Goal: Information Seeking & Learning: Learn about a topic

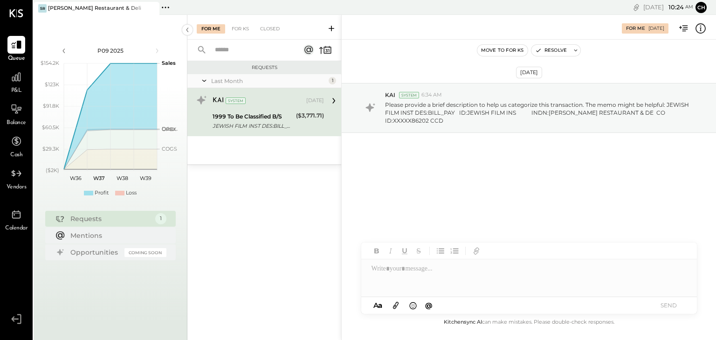
click at [20, 87] on span "P&L" at bounding box center [16, 91] width 11 height 8
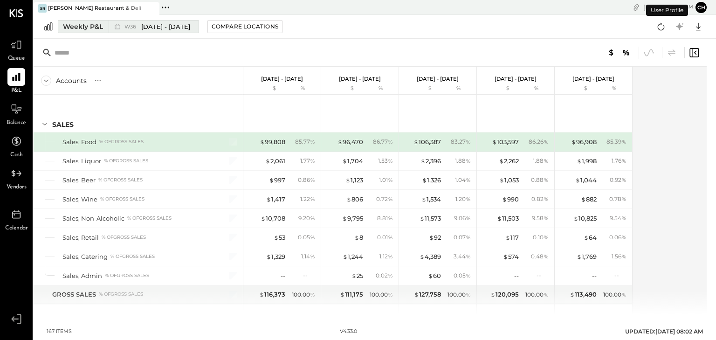
click at [116, 27] on icon at bounding box center [117, 26] width 9 height 9
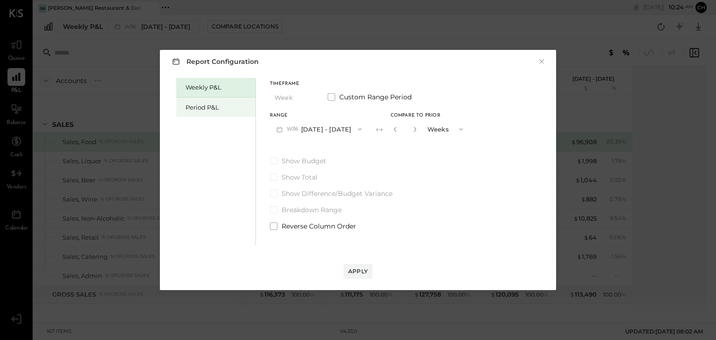
click at [231, 103] on div "Period P&L" at bounding box center [217, 107] width 65 height 9
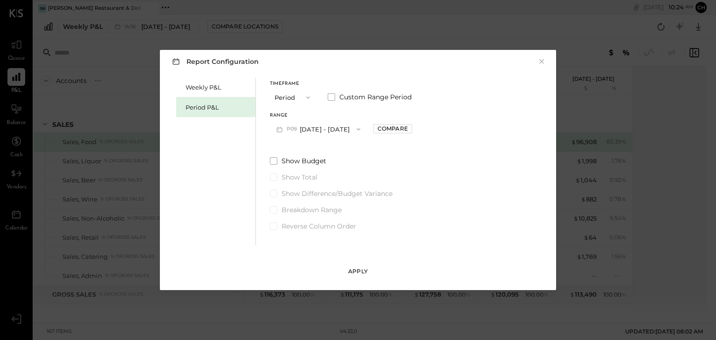
click at [360, 273] on div "Apply" at bounding box center [358, 271] width 20 height 8
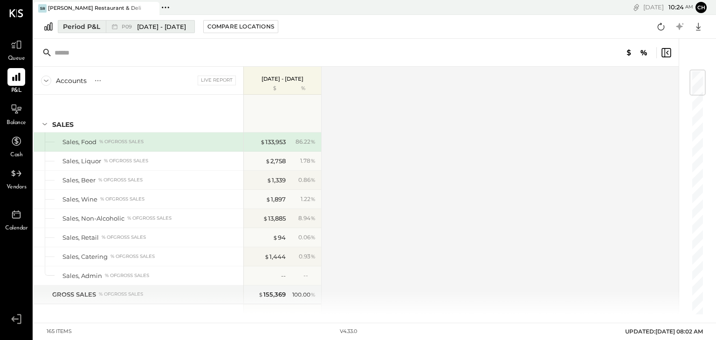
click at [80, 28] on div "Period P&L" at bounding box center [81, 26] width 37 height 9
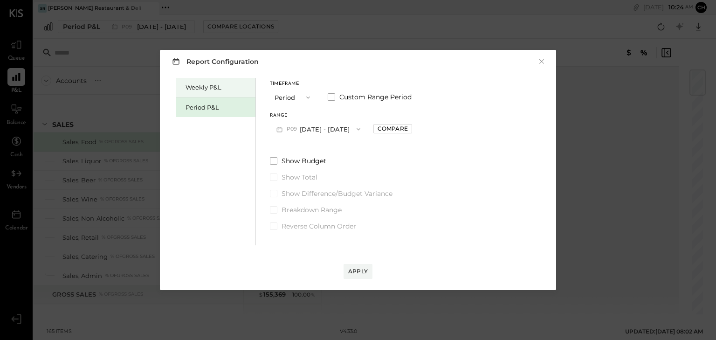
click at [216, 89] on div "Weekly P&L" at bounding box center [217, 87] width 65 height 9
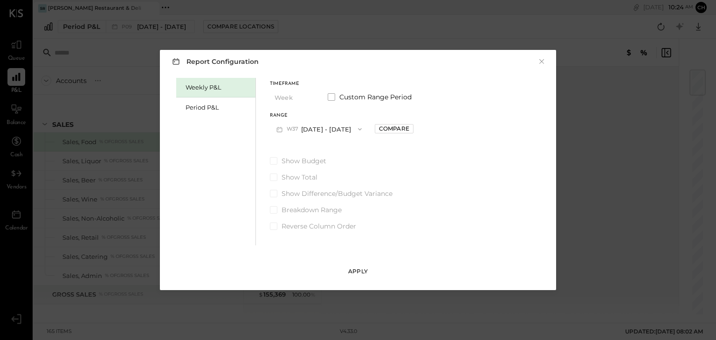
click at [360, 270] on div "Apply" at bounding box center [358, 271] width 20 height 8
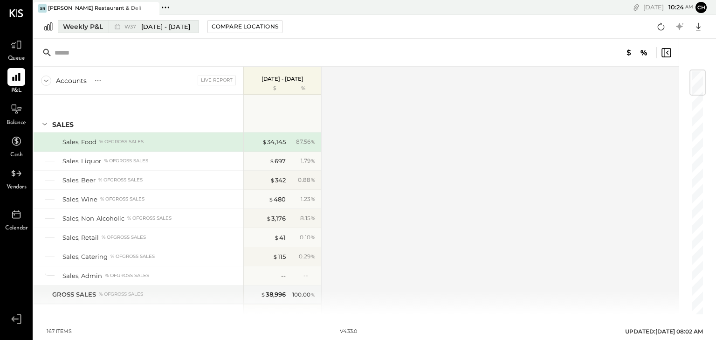
click at [91, 24] on div "Weekly P&L" at bounding box center [83, 26] width 40 height 9
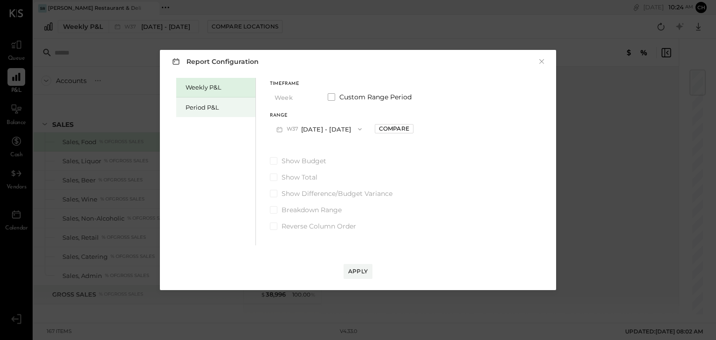
click at [221, 109] on div "Period P&L" at bounding box center [217, 107] width 65 height 9
click at [301, 99] on span "button" at bounding box center [306, 97] width 12 height 7
click at [354, 143] on div "Timeframe Period Custom Range Period Range P09 Sep 1 - 28, 2025 Compare Show Bu…" at bounding box center [341, 154] width 142 height 153
click at [334, 126] on button "P09 Sep 1 - 28, 2025" at bounding box center [318, 128] width 97 height 17
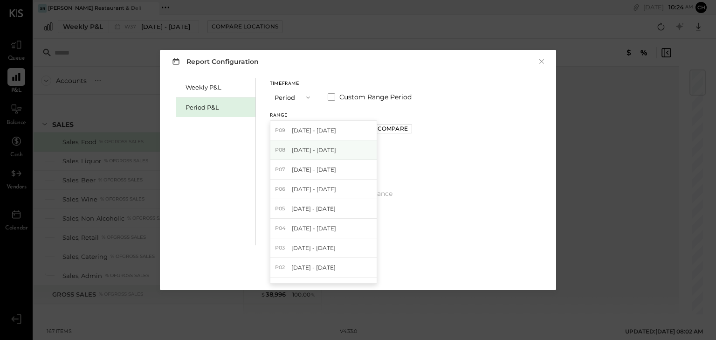
click at [320, 150] on span "[DATE] - [DATE]" at bounding box center [314, 150] width 44 height 8
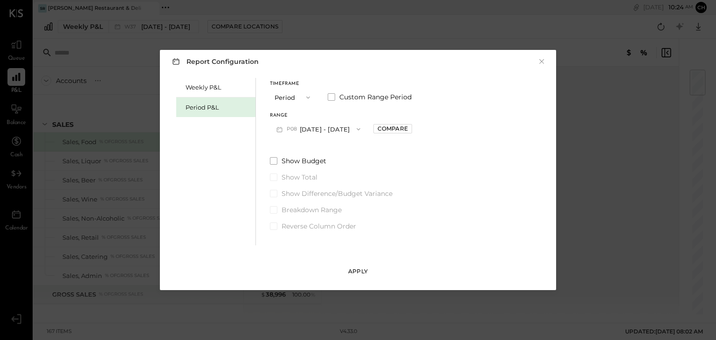
click at [351, 268] on div "Apply" at bounding box center [358, 271] width 20 height 8
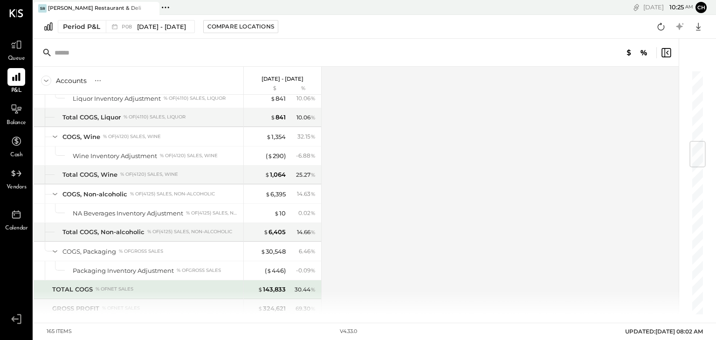
scroll to position [634, 0]
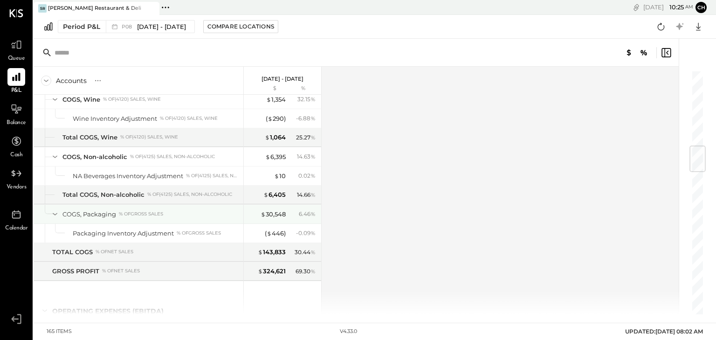
click at [65, 214] on div "COGS, Packaging" at bounding box center [89, 214] width 54 height 9
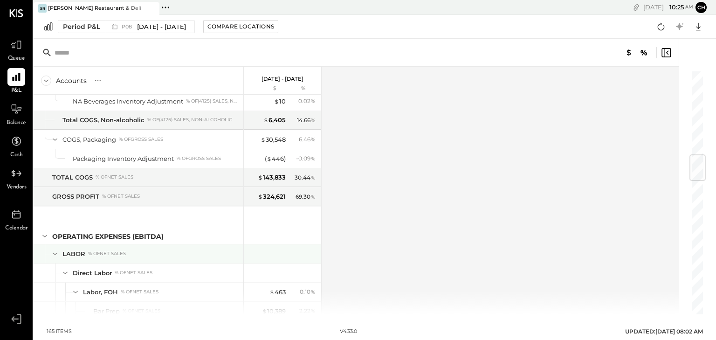
scroll to position [671, 0]
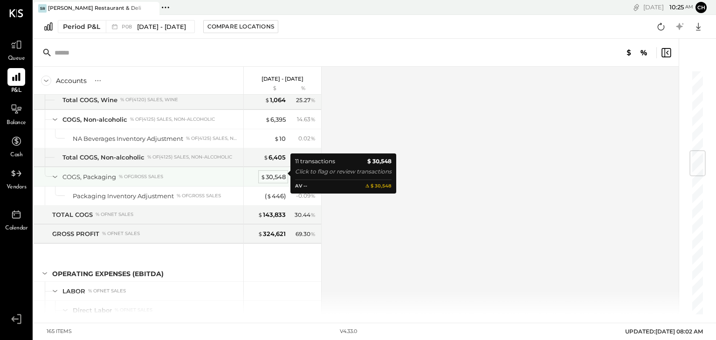
click at [276, 172] on div "$ 30,548" at bounding box center [272, 176] width 25 height 9
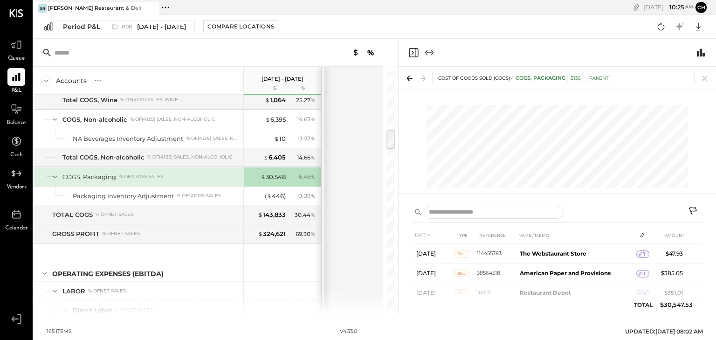
click at [694, 210] on icon at bounding box center [693, 211] width 11 height 11
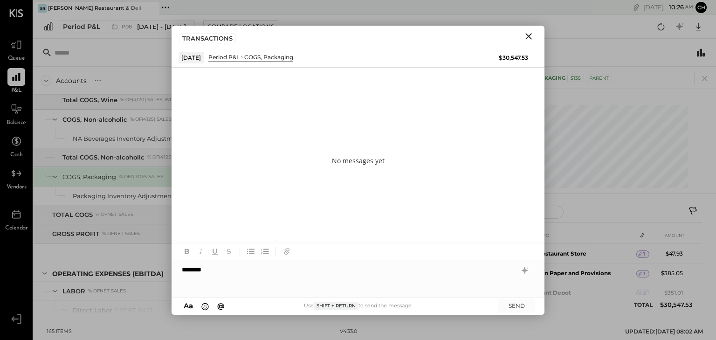
click at [244, 279] on div "*******" at bounding box center [357, 278] width 373 height 37
click at [211, 269] on div "**********" at bounding box center [357, 278] width 373 height 37
click at [261, 274] on div "**********" at bounding box center [357, 278] width 373 height 37
click at [511, 306] on button "SEND" at bounding box center [516, 305] width 37 height 13
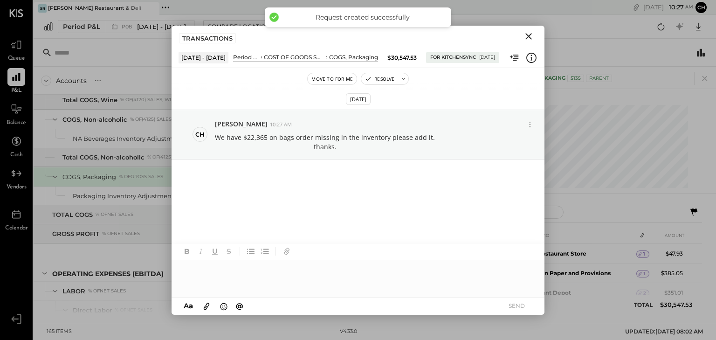
click at [639, 53] on div at bounding box center [556, 53] width 317 height 28
click at [529, 35] on icon "Close" at bounding box center [528, 36] width 7 height 7
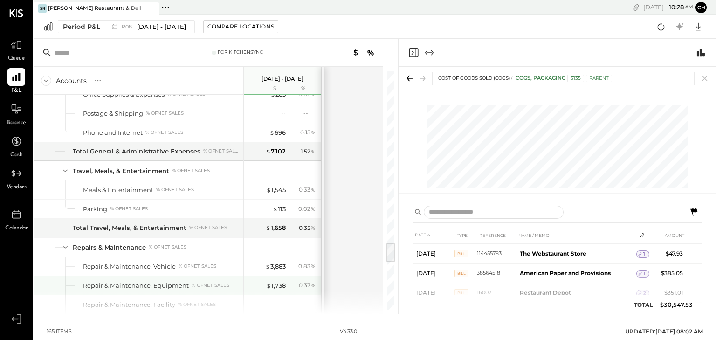
scroll to position [2050, 0]
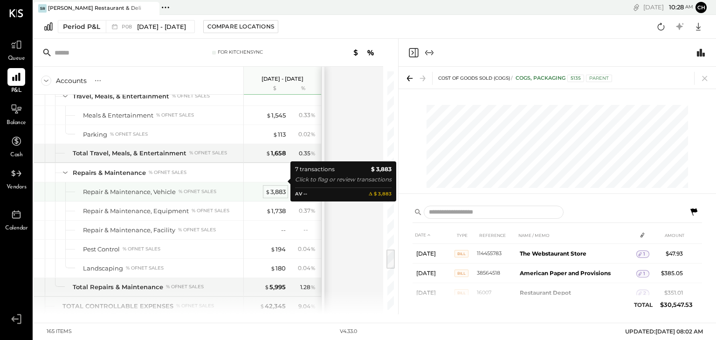
click at [280, 187] on div "$ 3,883" at bounding box center [275, 191] width 20 height 9
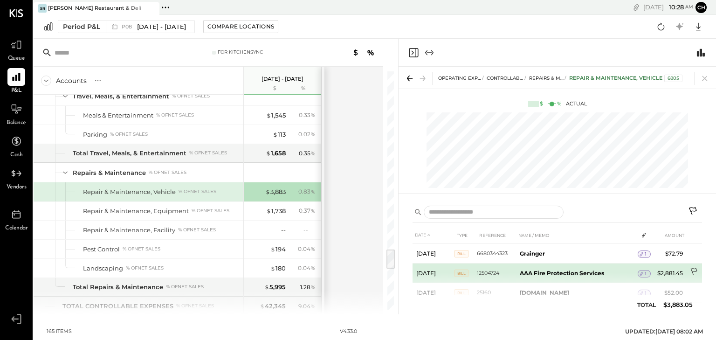
click at [694, 275] on icon at bounding box center [693, 271] width 7 height 7
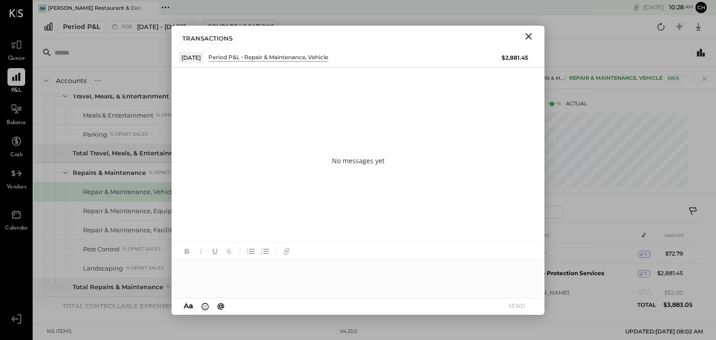
click at [248, 276] on div at bounding box center [357, 278] width 373 height 37
click at [515, 307] on button "SEND" at bounding box center [516, 305] width 37 height 13
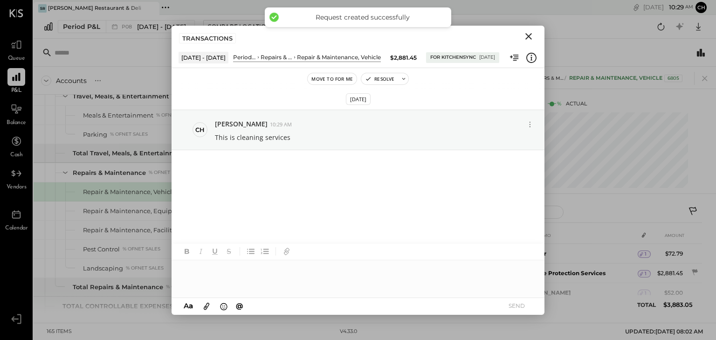
click at [530, 35] on icon "Close" at bounding box center [528, 36] width 11 height 11
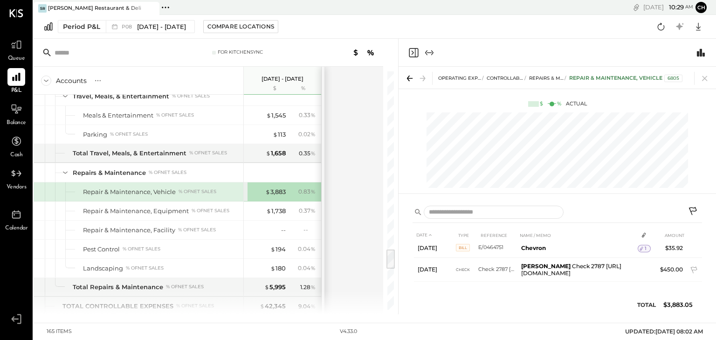
scroll to position [175, 0]
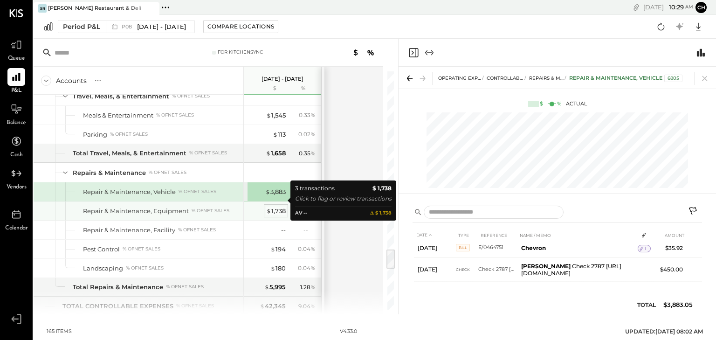
click at [276, 206] on div "$ 1,738" at bounding box center [276, 210] width 20 height 9
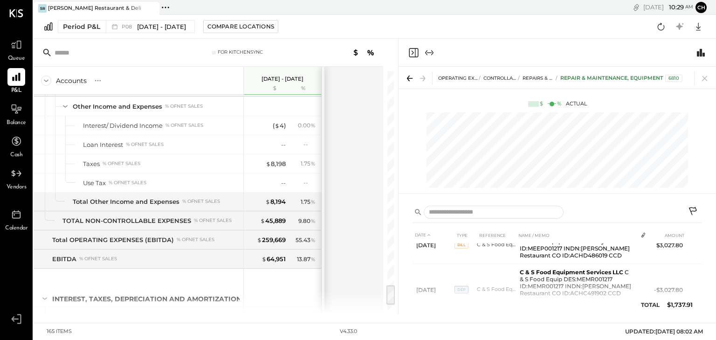
scroll to position [2519, 0]
